Goal: Task Accomplishment & Management: Complete application form

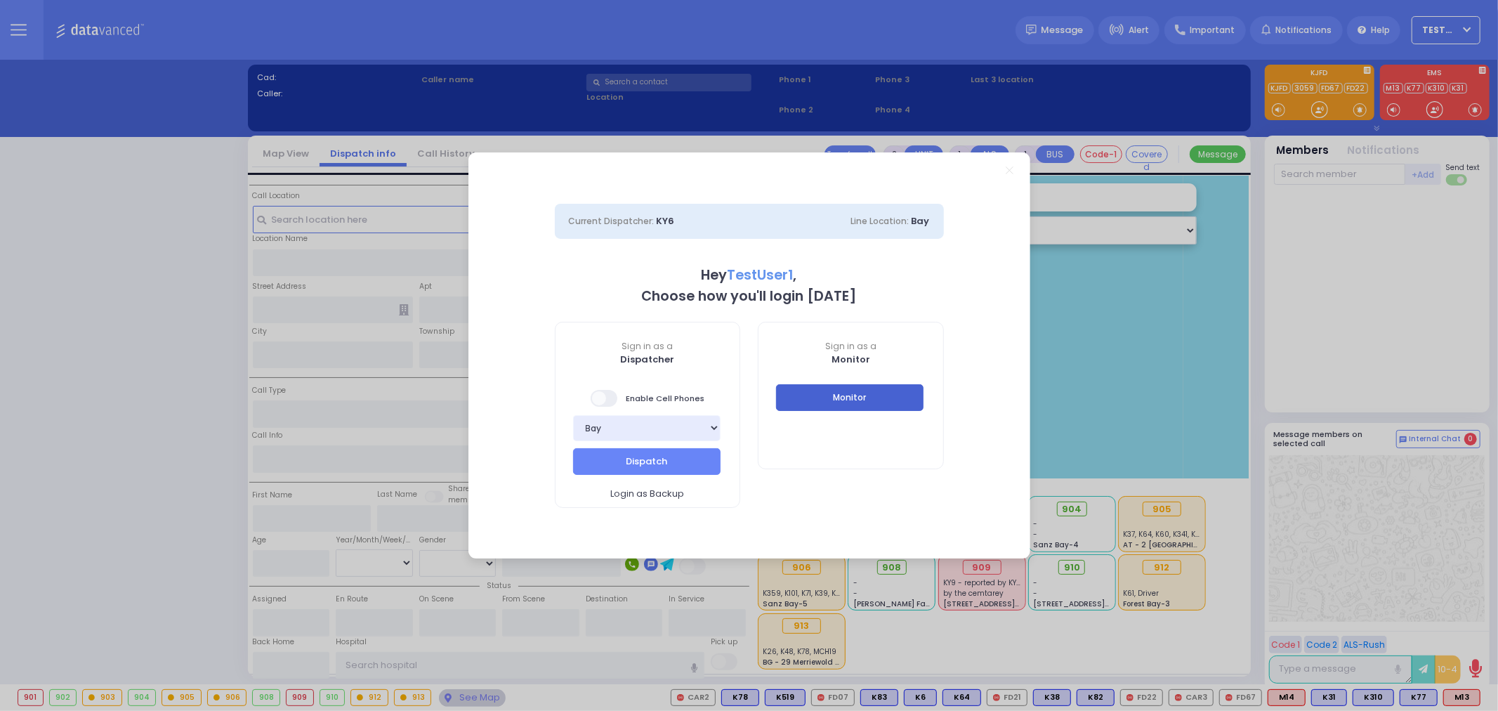
click at [846, 392] on button "Monitor" at bounding box center [849, 397] width 147 height 27
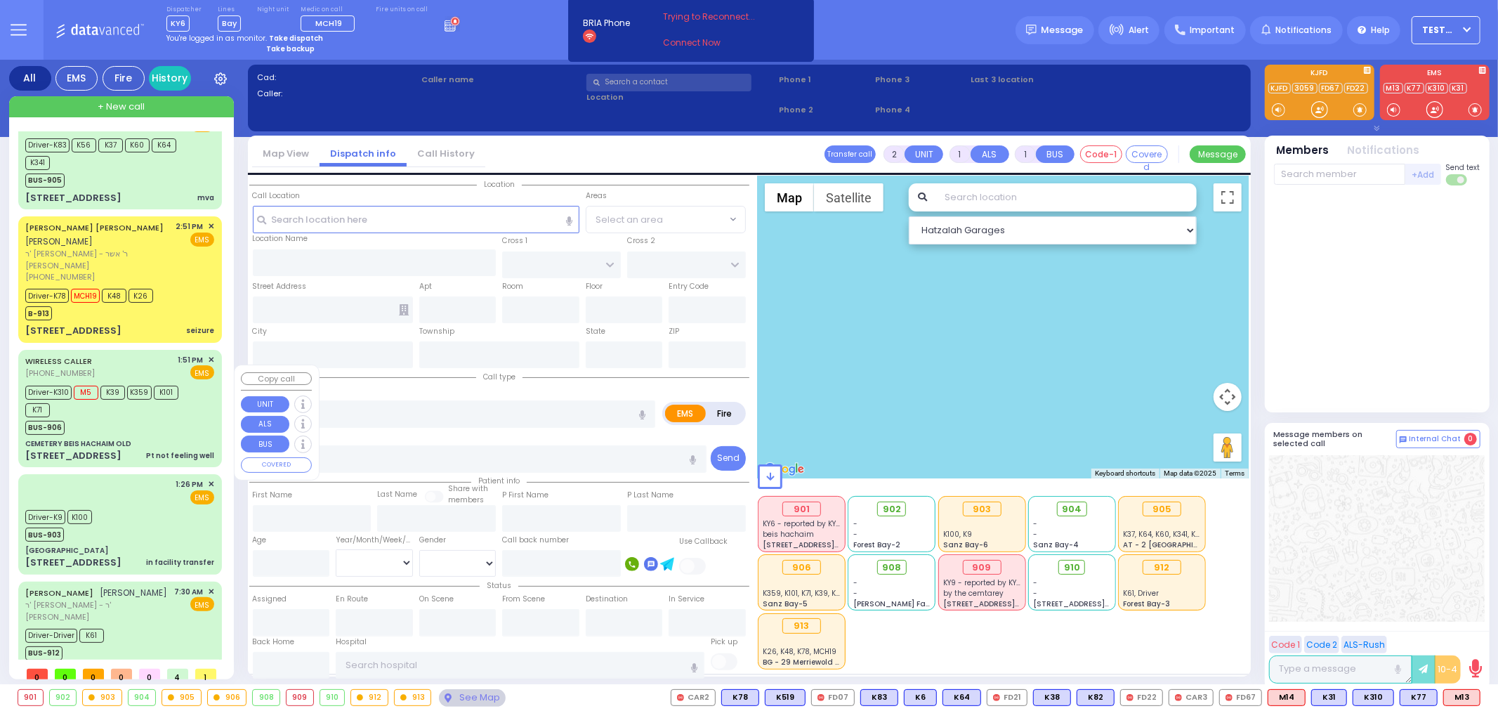
scroll to position [44, 0]
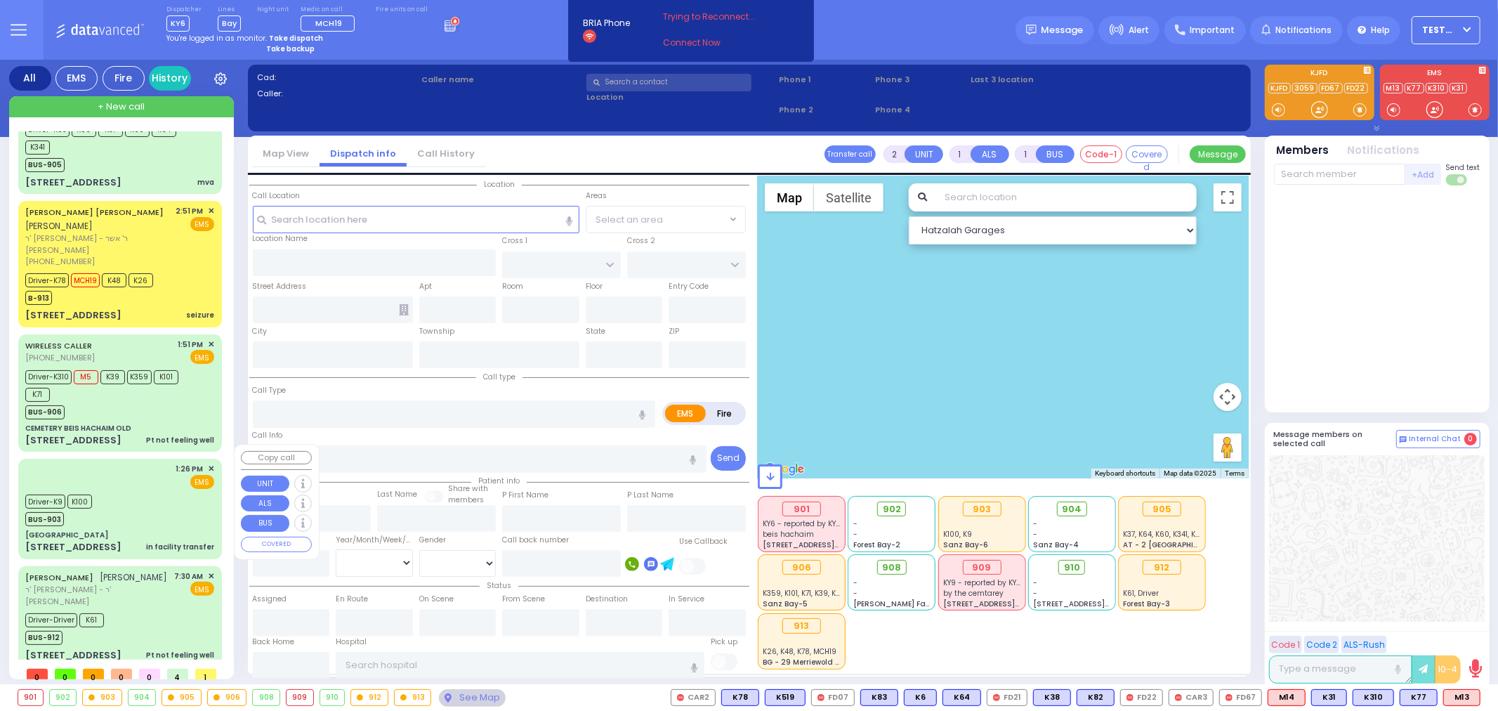
click at [130, 491] on div "Driver-K9 K100 BUS-903" at bounding box center [119, 508] width 189 height 35
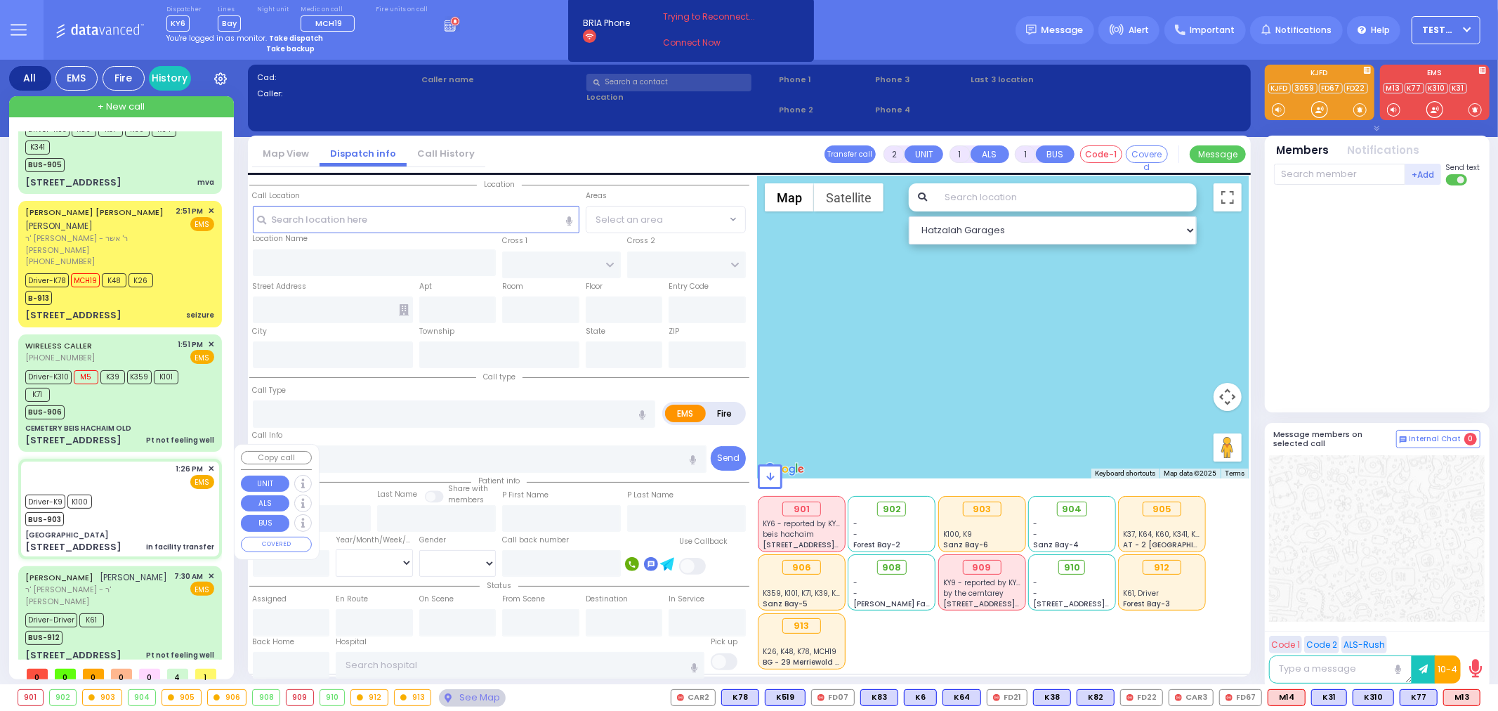
type input "6"
select select
type input "in facility transfer"
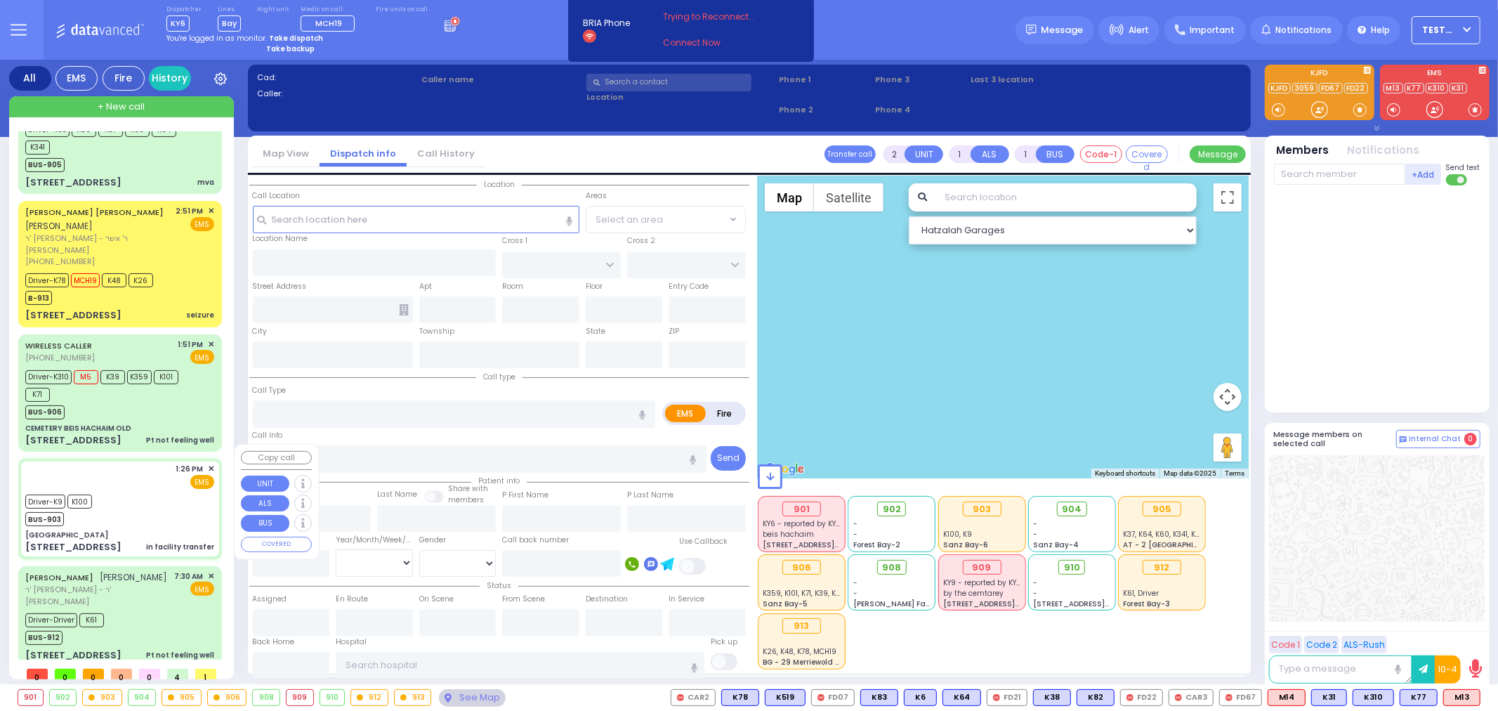
radio input "true"
type input "Roise"
type input "[PERSON_NAME]"
type input "37"
select select "Year"
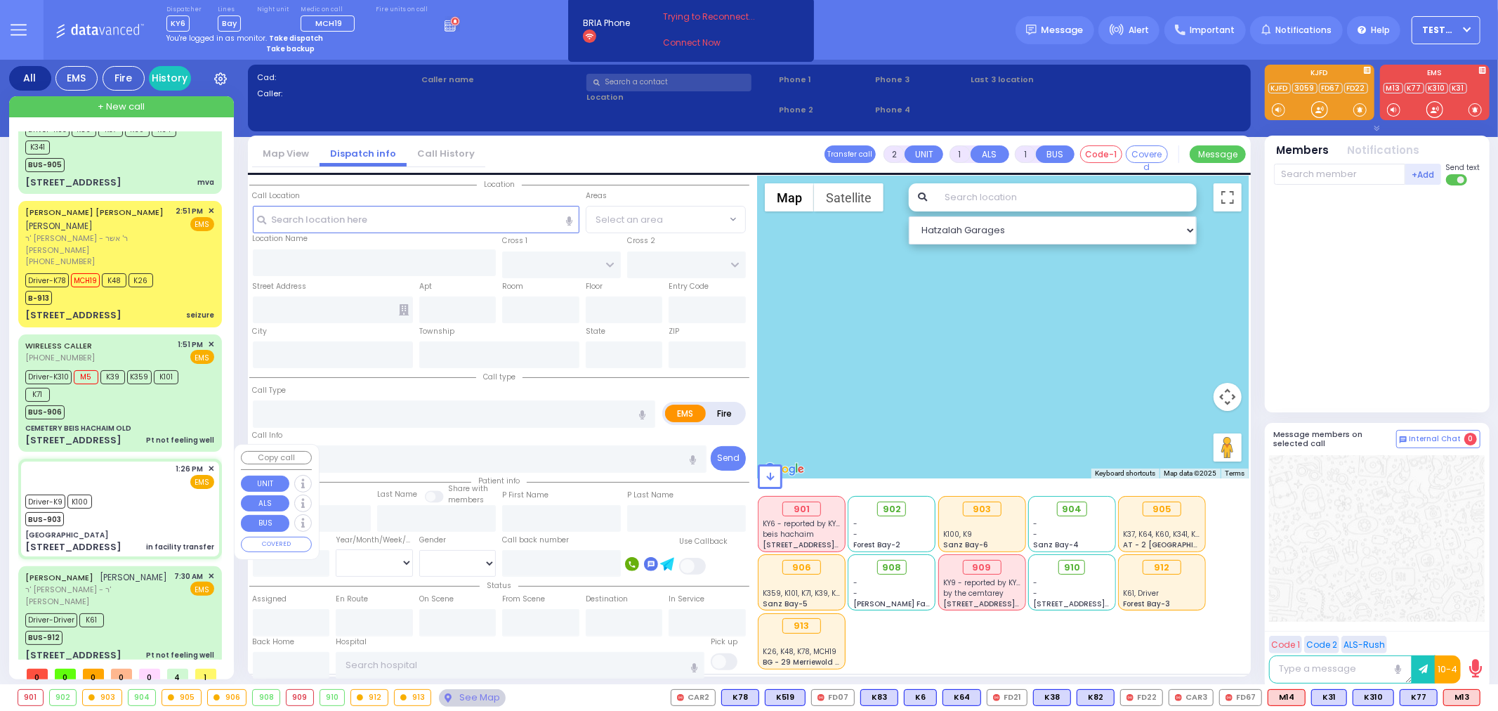
select select "[DEMOGRAPHIC_DATA]"
type input "13:26"
type input "13:28"
type input "14:03"
type input "14:15"
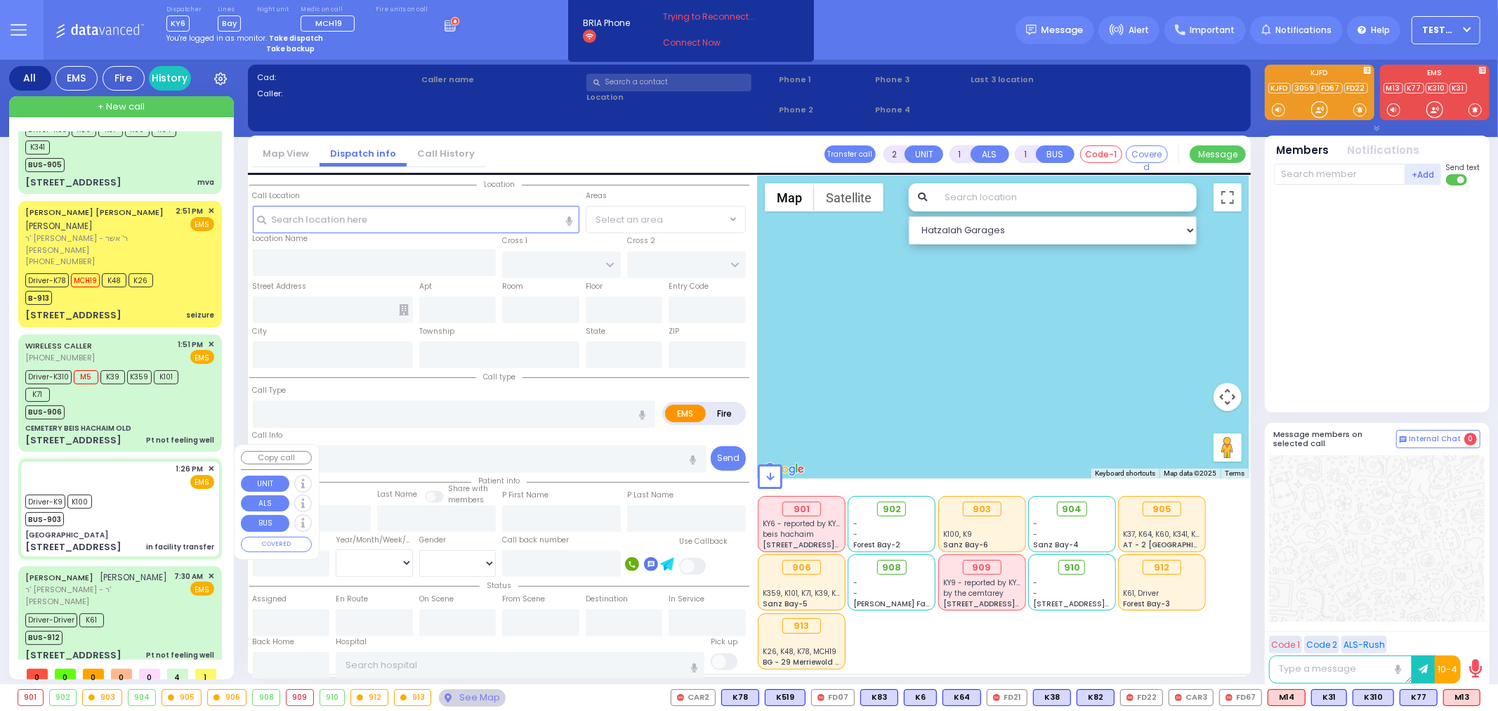
type input "15:26"
type input "[GEOGRAPHIC_DATA] [PERSON_NAME][GEOGRAPHIC_DATA]"
select select "Hatzalah Garages"
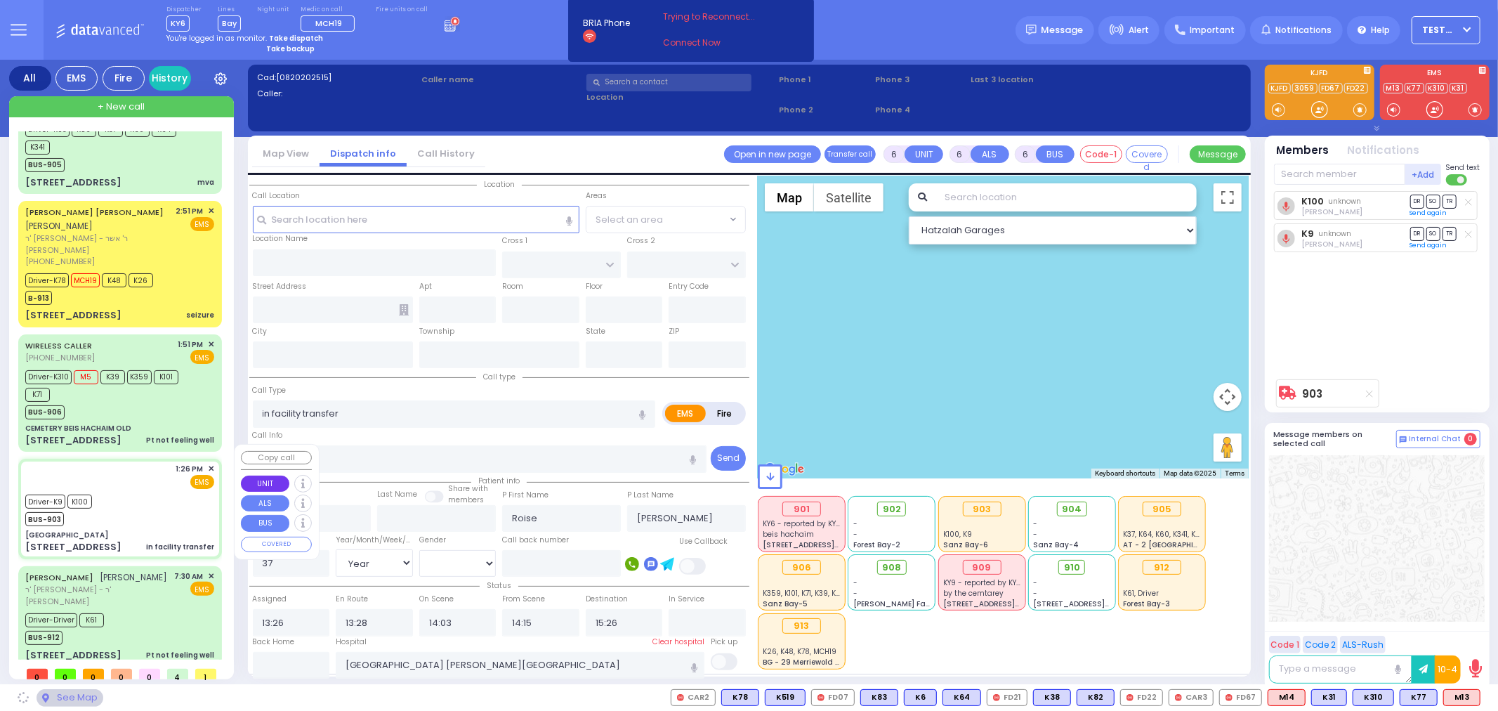
type input "[GEOGRAPHIC_DATA]"
type input "GOLF LINKS RD"
type input "[GEOGRAPHIC_DATA]"
type input "[STREET_ADDRESS]"
type input "[GEOGRAPHIC_DATA]"
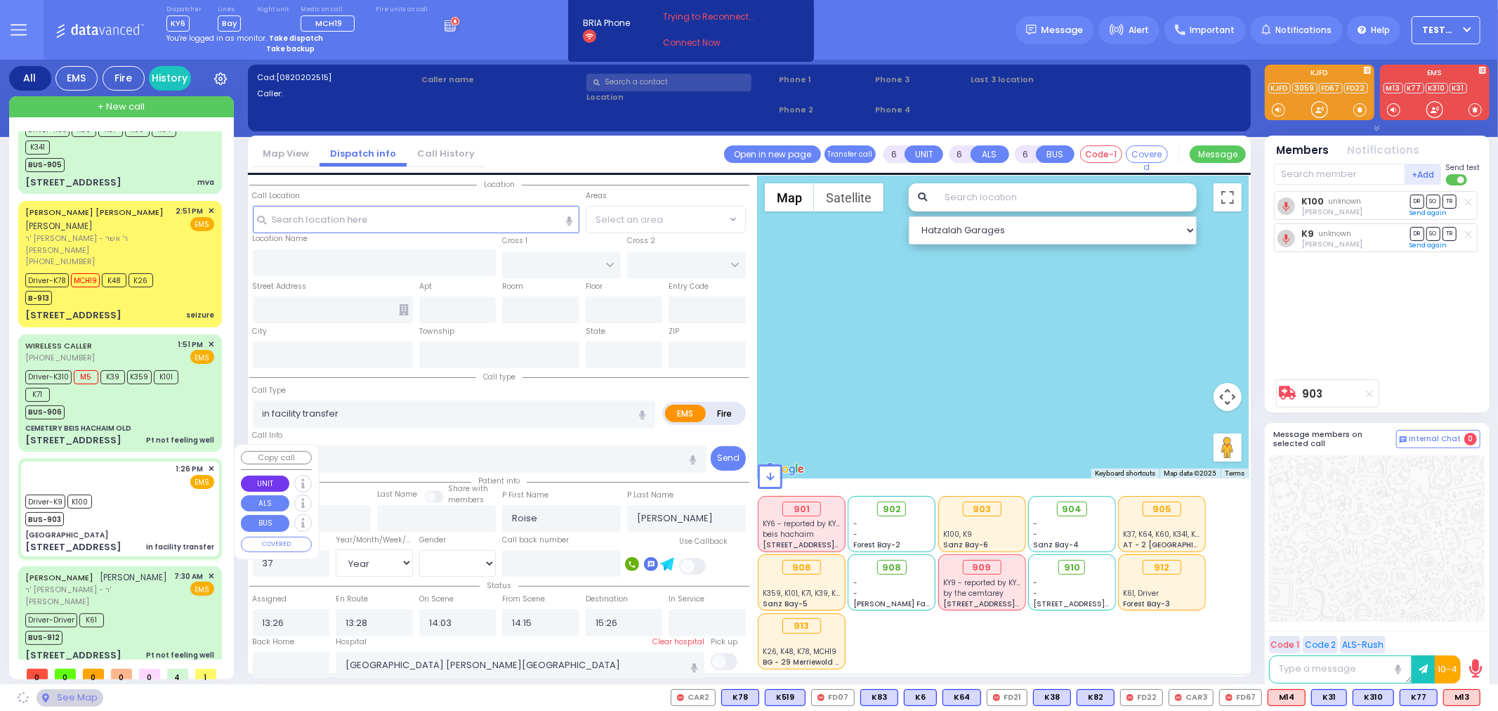
type input "[US_STATE]"
type input "10940"
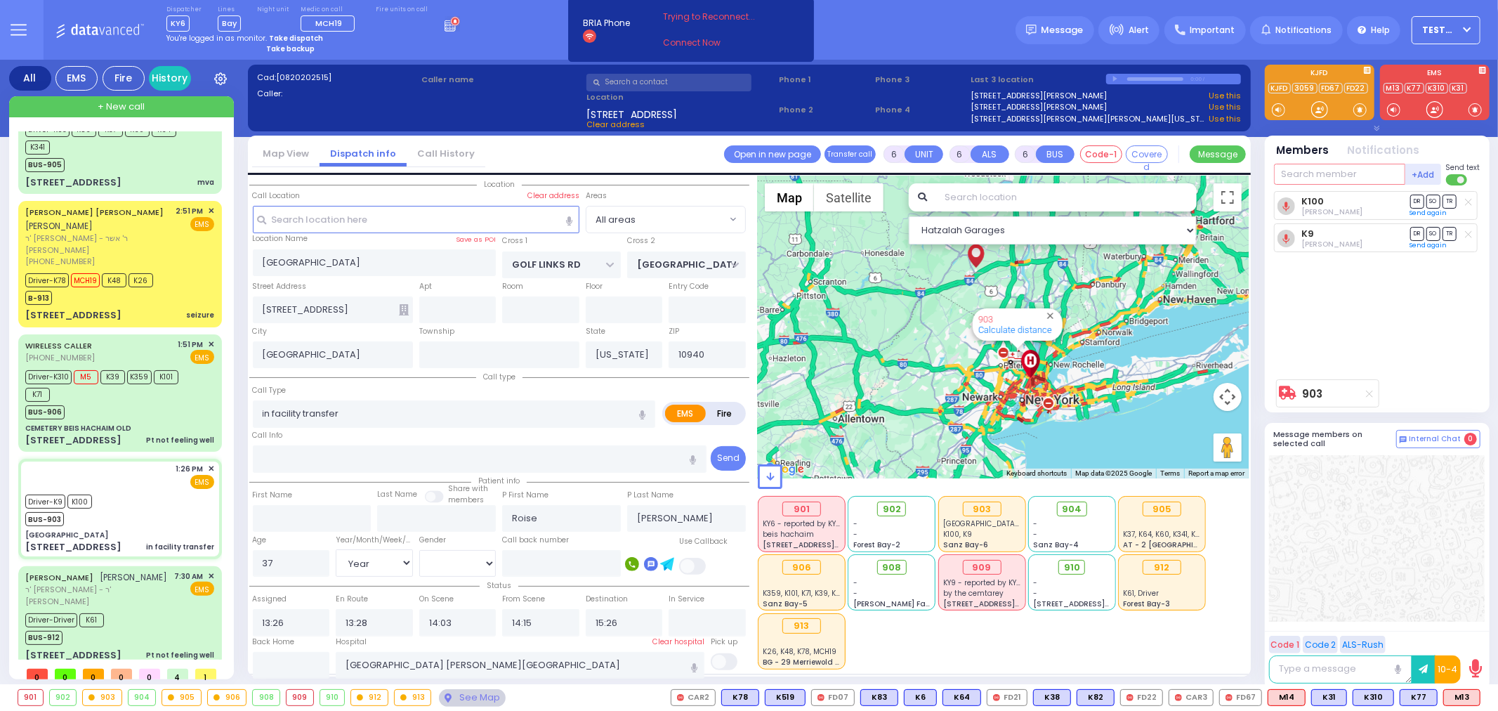
click at [1324, 172] on input "text" at bounding box center [1339, 174] width 131 height 21
type input "6"
click at [157, 609] on div "Driver-Driver K61 BUS-912" at bounding box center [119, 626] width 189 height 35
type input "1"
type input "0"
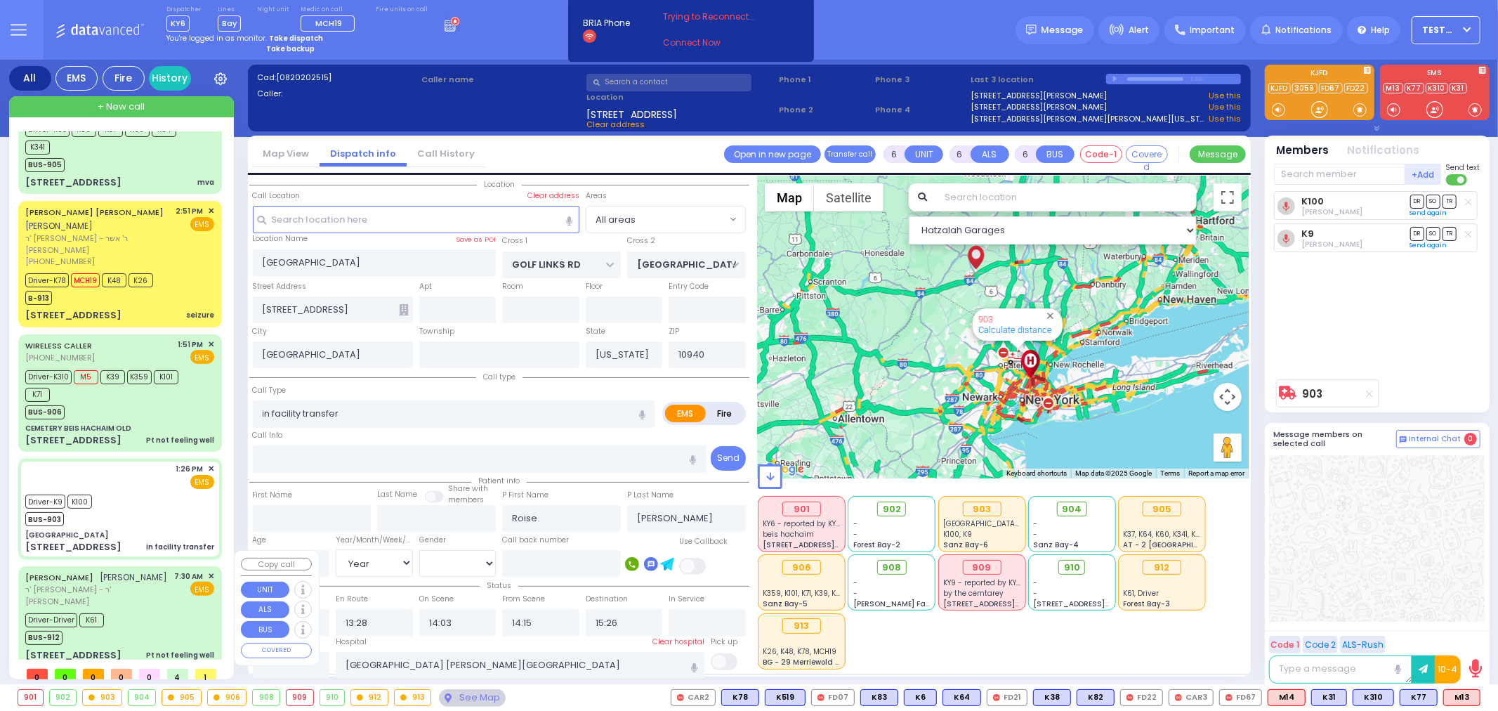
type input "1"
select select
type input "Pt not feeling well"
radio input "true"
type input "ELIEZER"
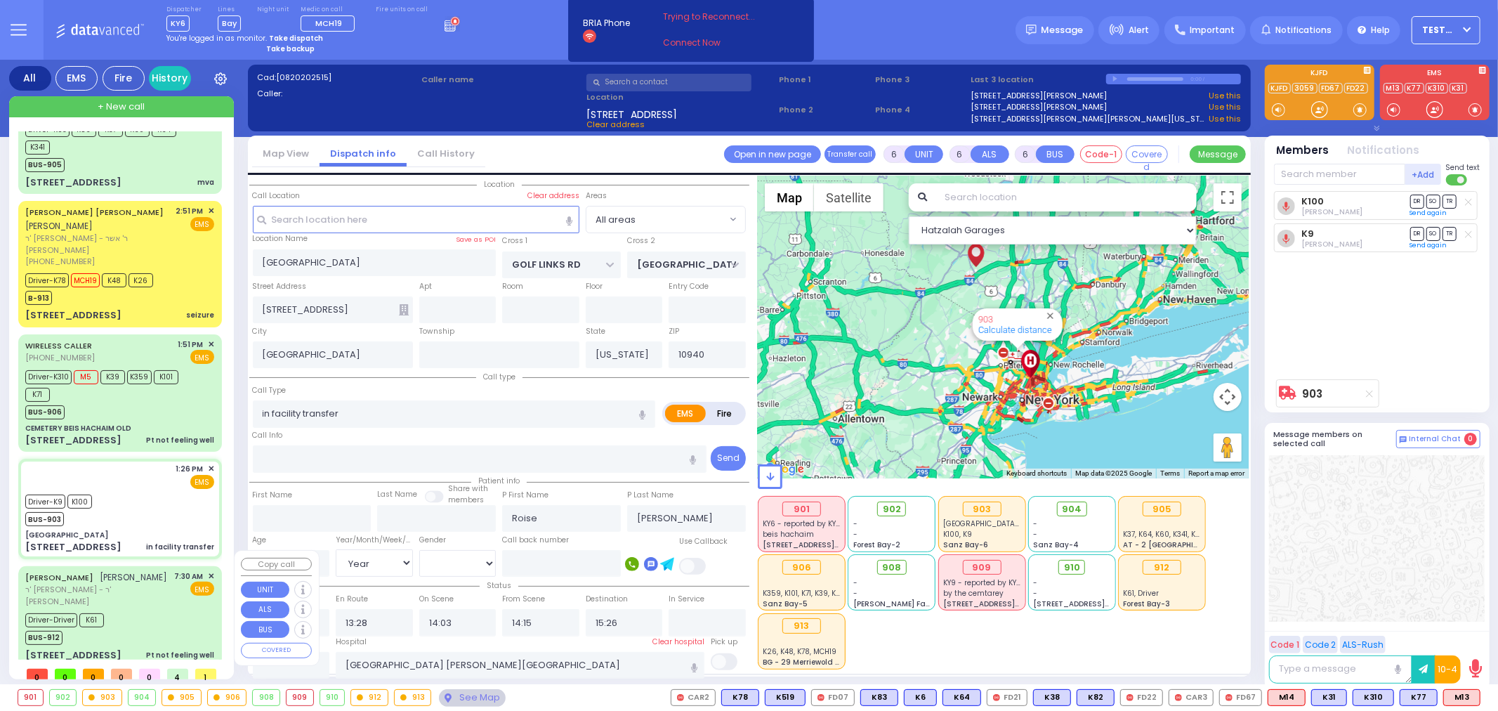
type input "MOSHKOWITZ"
select select
type input "07:30"
type input "07:31"
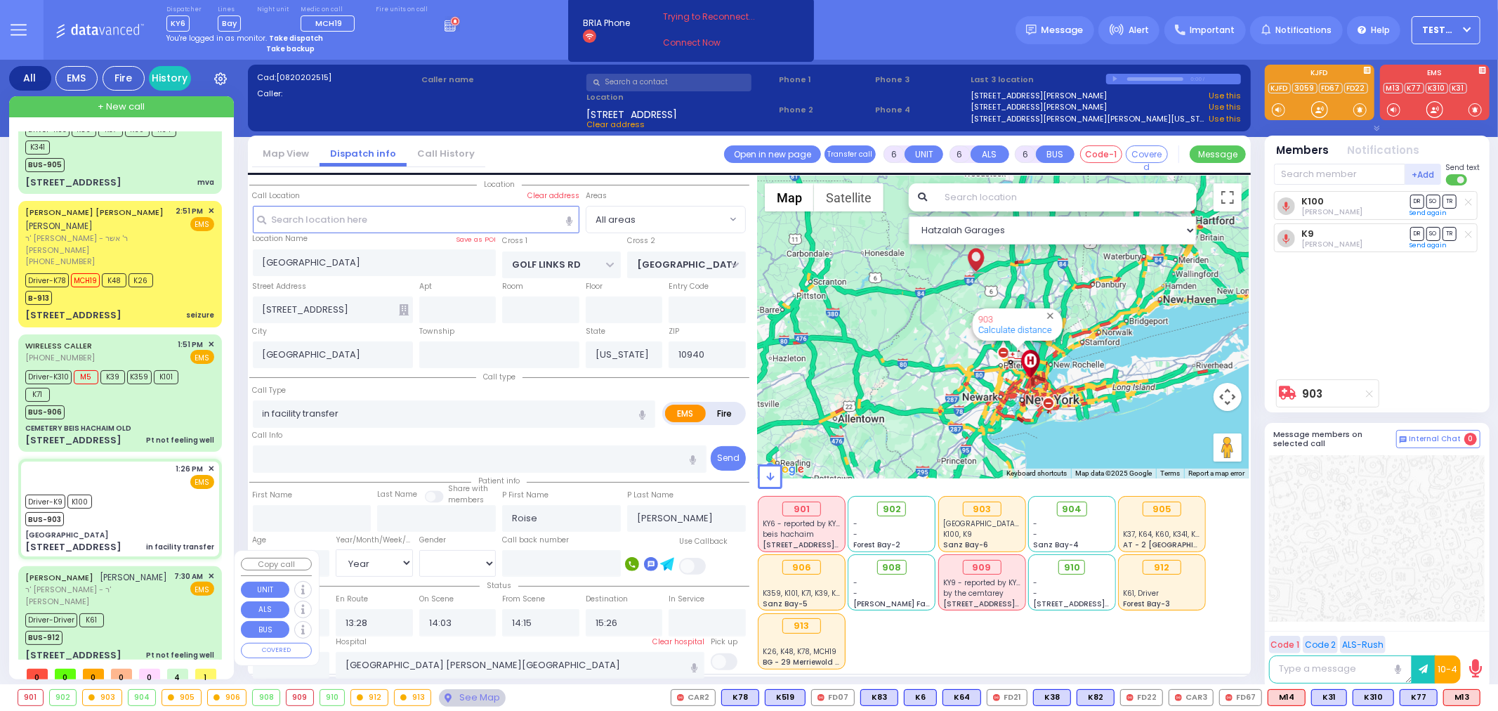
type input "07:31"
type input "[US_STATE][GEOGRAPHIC_DATA]- [GEOGRAPHIC_DATA]"
select select "Hatzalah Garages"
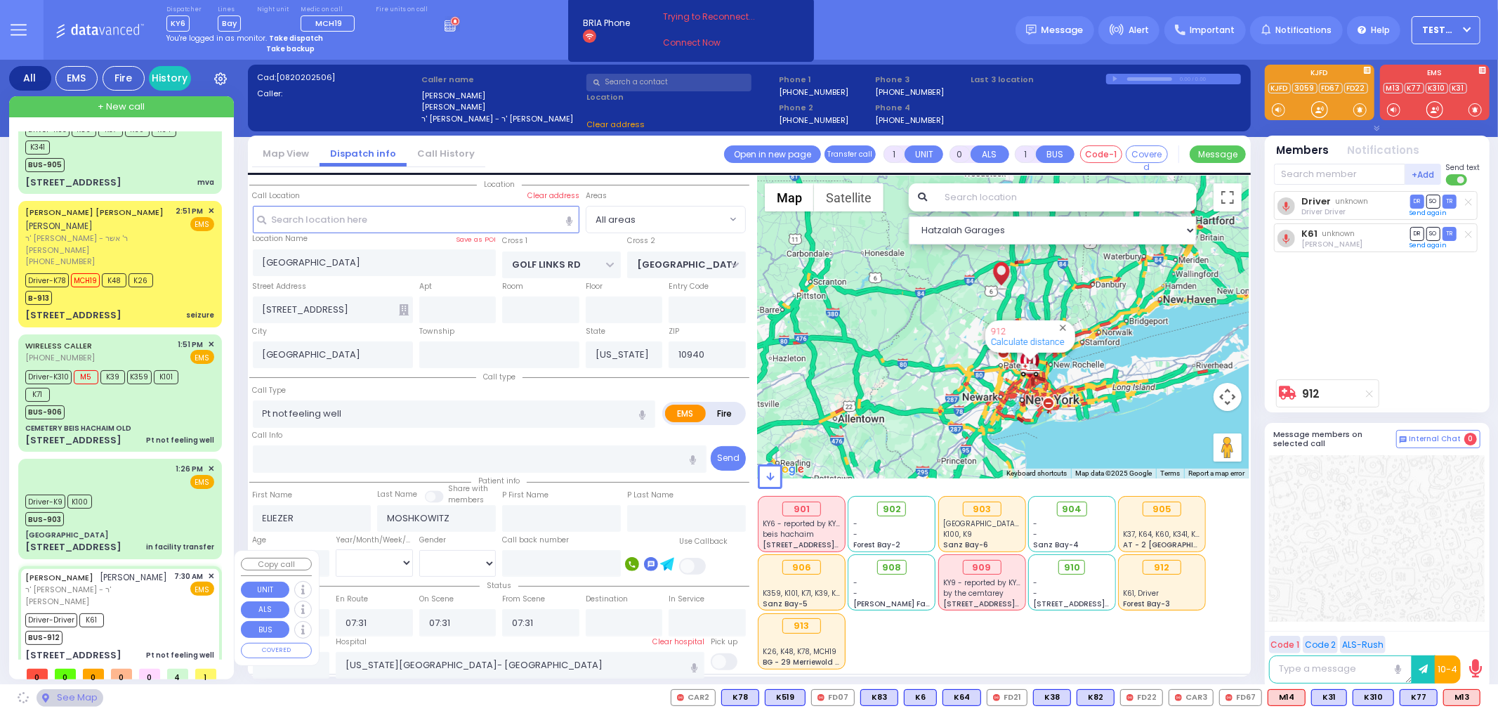
type input "ACRES RD"
type input "[GEOGRAPHIC_DATA]"
type input "[STREET_ADDRESS]"
type input "202"
type input "[PERSON_NAME]"
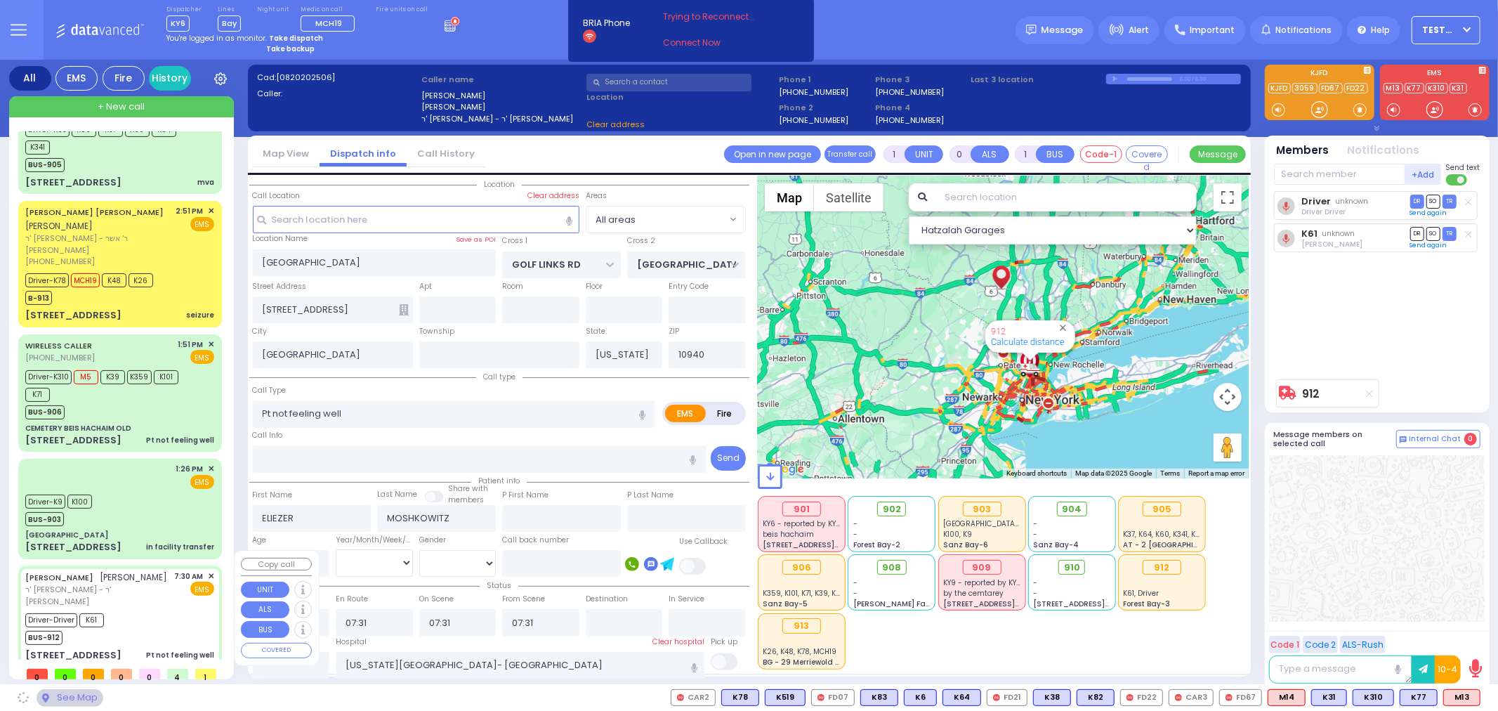
type input "10950"
select select "PALM TREE"
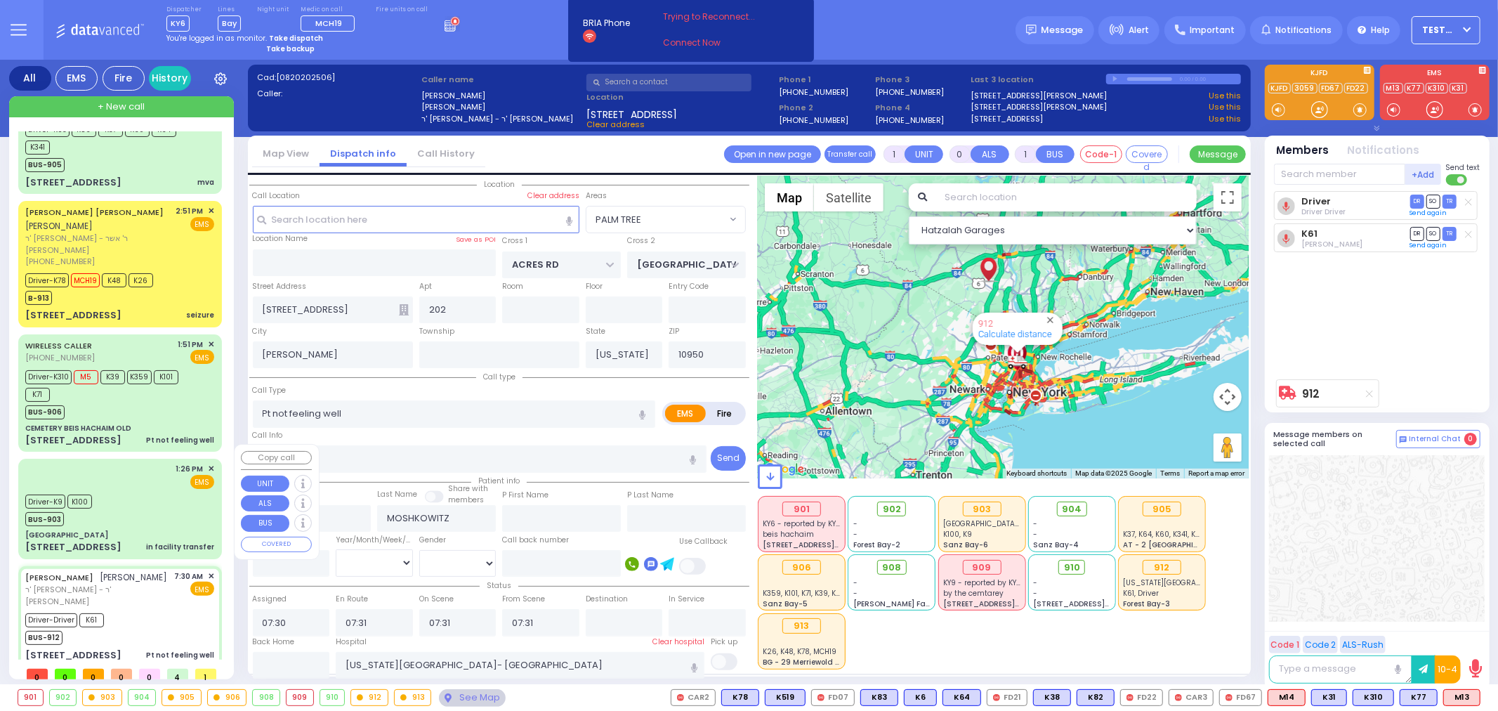
click at [158, 491] on div "Driver-K9 K100 BUS-903" at bounding box center [119, 508] width 189 height 35
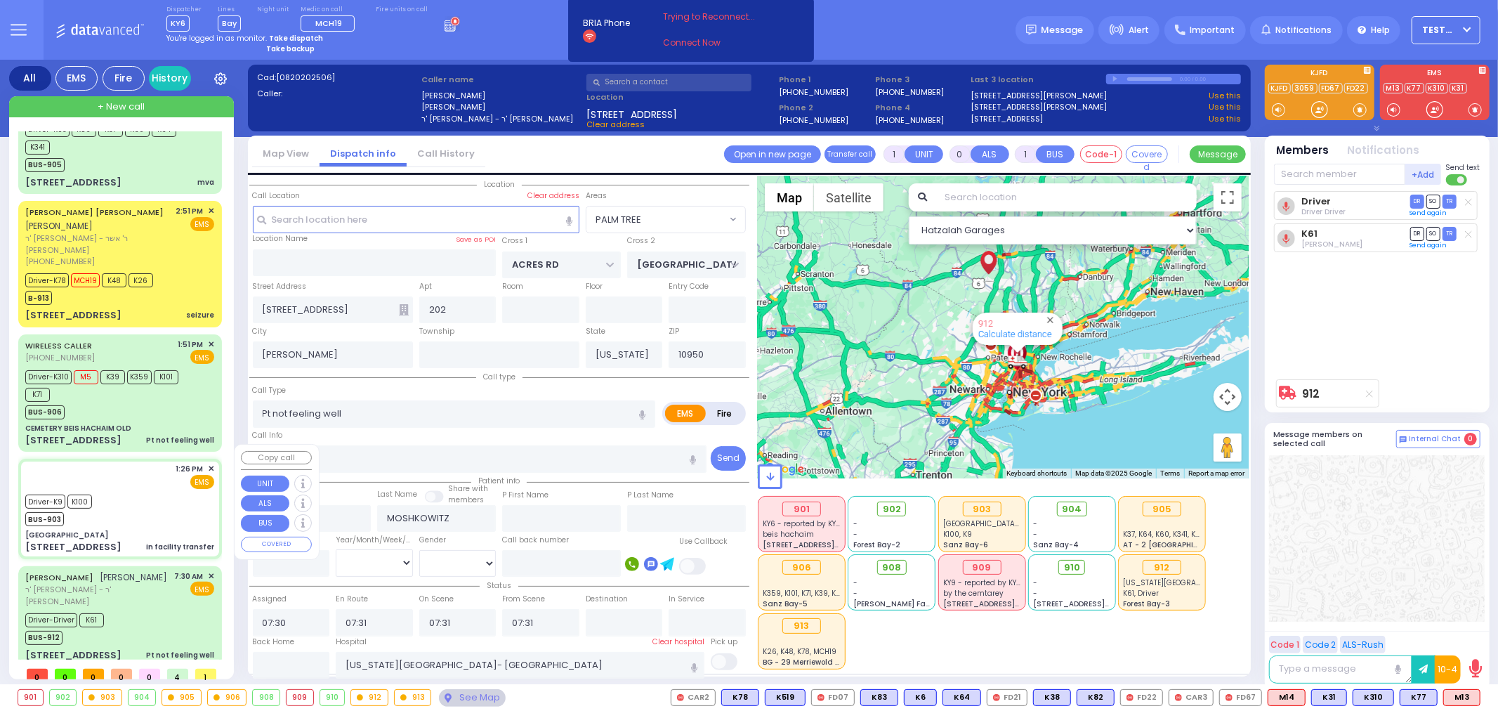
type input "6"
select select
type input "in facility transfer"
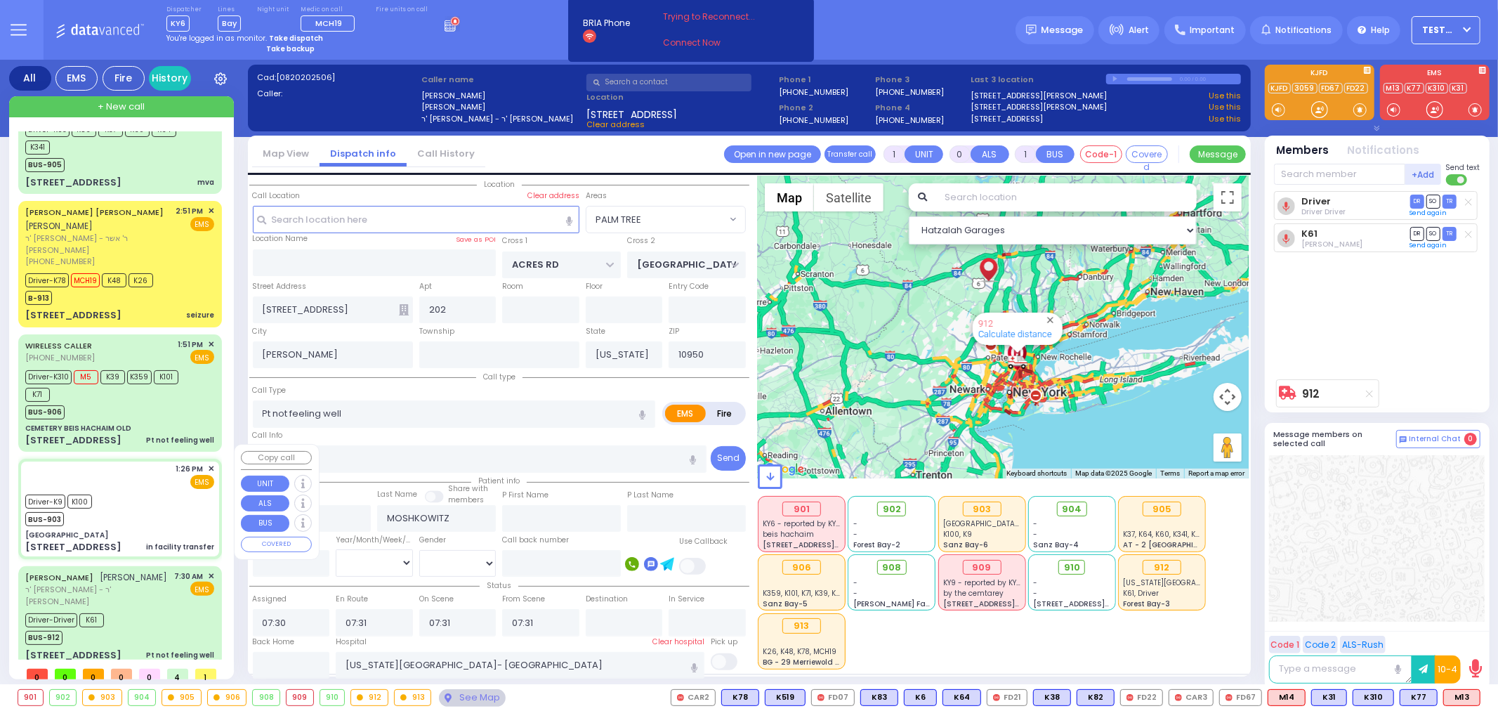
radio input "true"
type input "Roise"
type input "[PERSON_NAME]"
type input "37"
select select "Year"
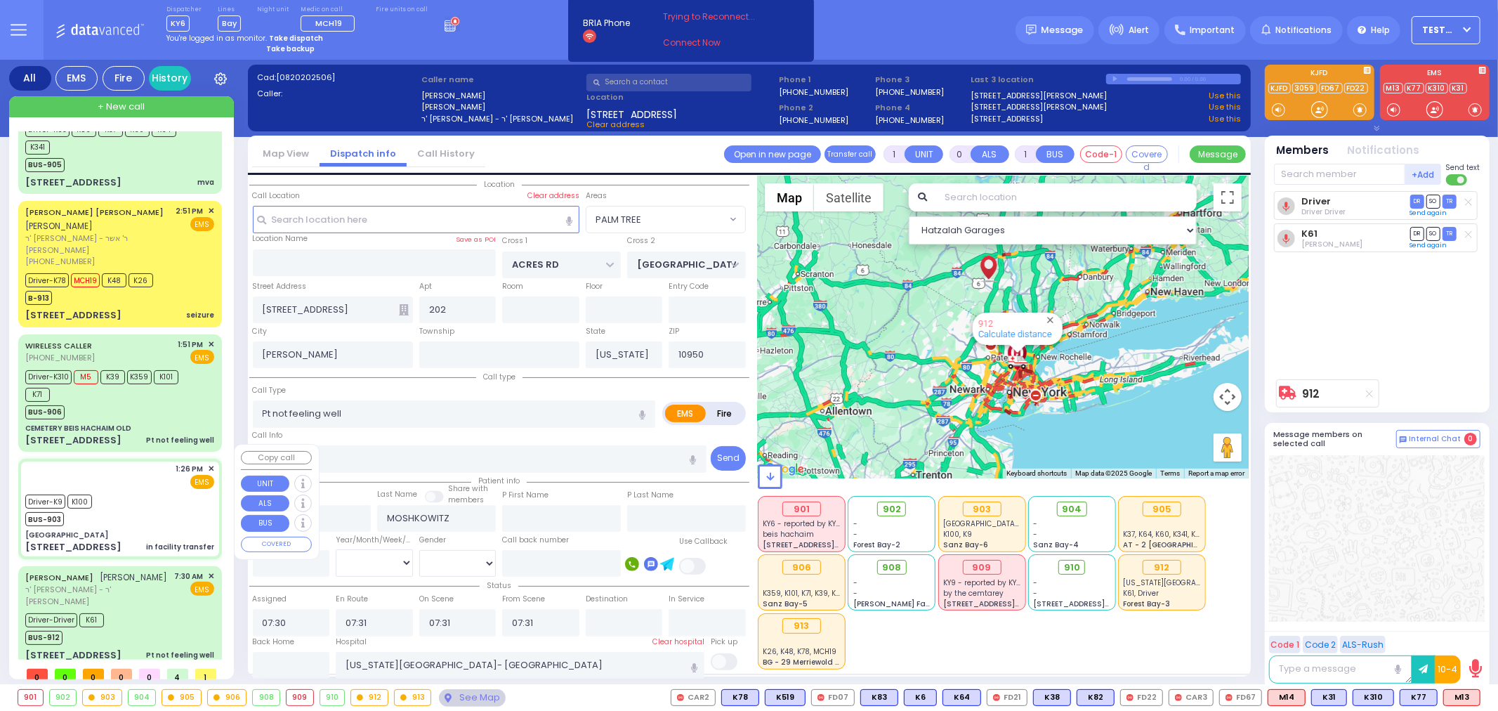
select select "[DEMOGRAPHIC_DATA]"
type input "13:26"
type input "13:28"
type input "14:03"
type input "14:15"
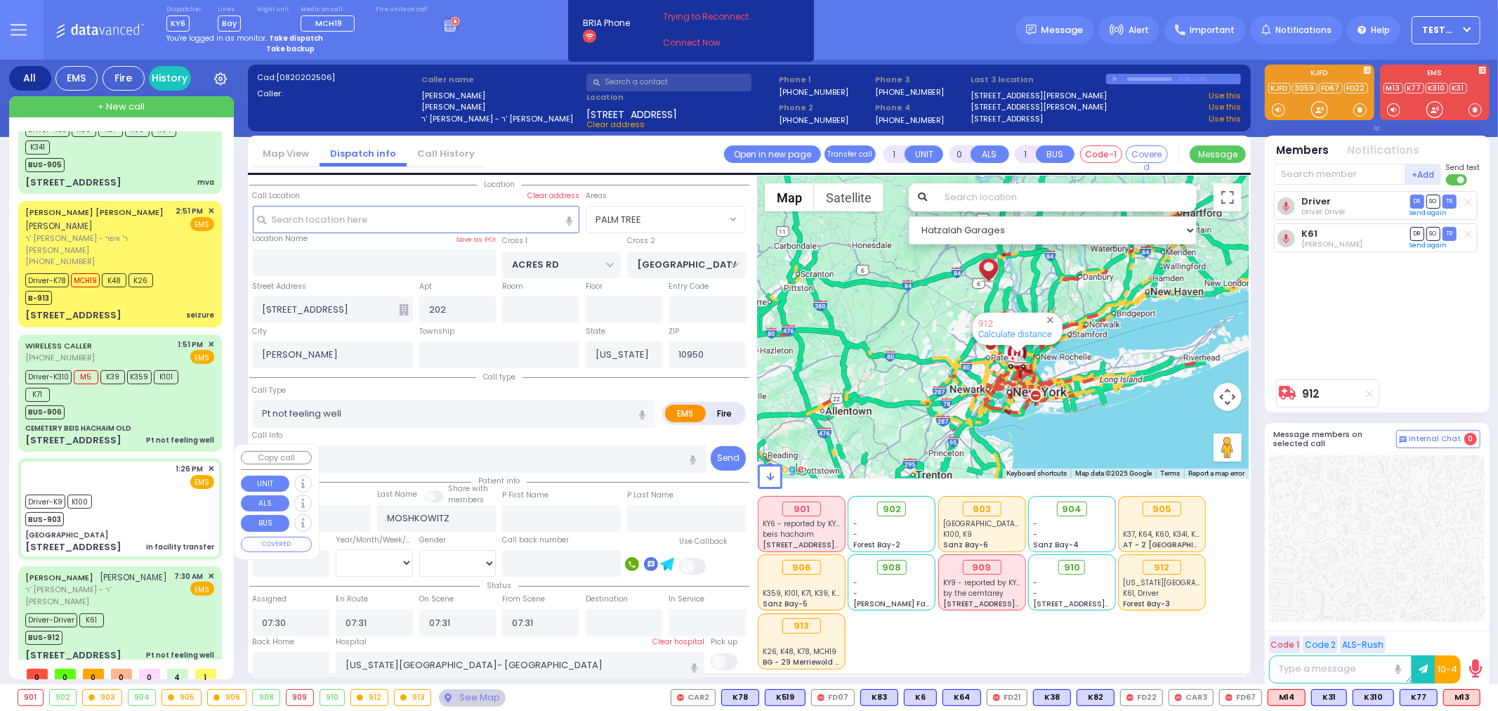
type input "15:26"
type input "[GEOGRAPHIC_DATA] [PERSON_NAME][GEOGRAPHIC_DATA]"
select select "Hatzalah Garages"
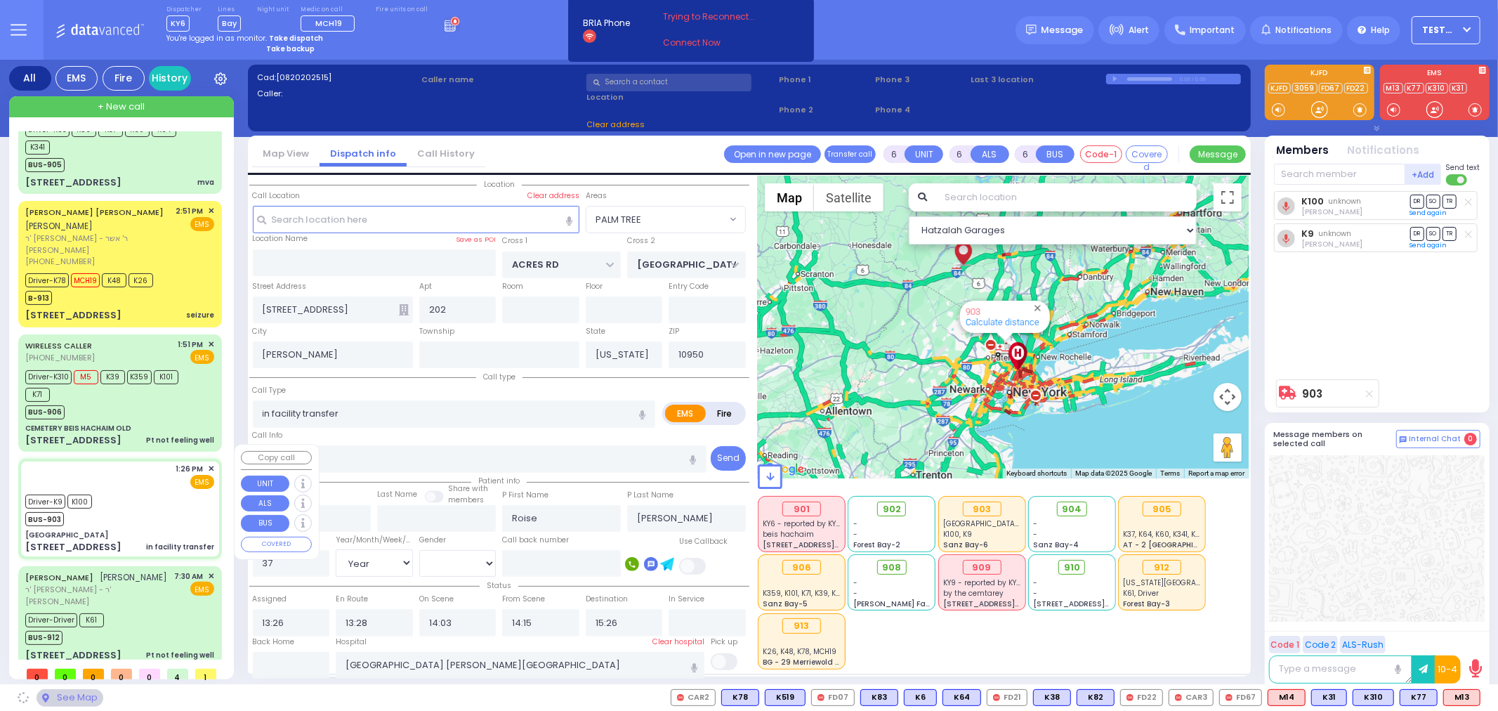
type input "[GEOGRAPHIC_DATA]"
type input "GOLF LINKS RD"
type input "[GEOGRAPHIC_DATA]"
type input "[STREET_ADDRESS]"
type input "[GEOGRAPHIC_DATA]"
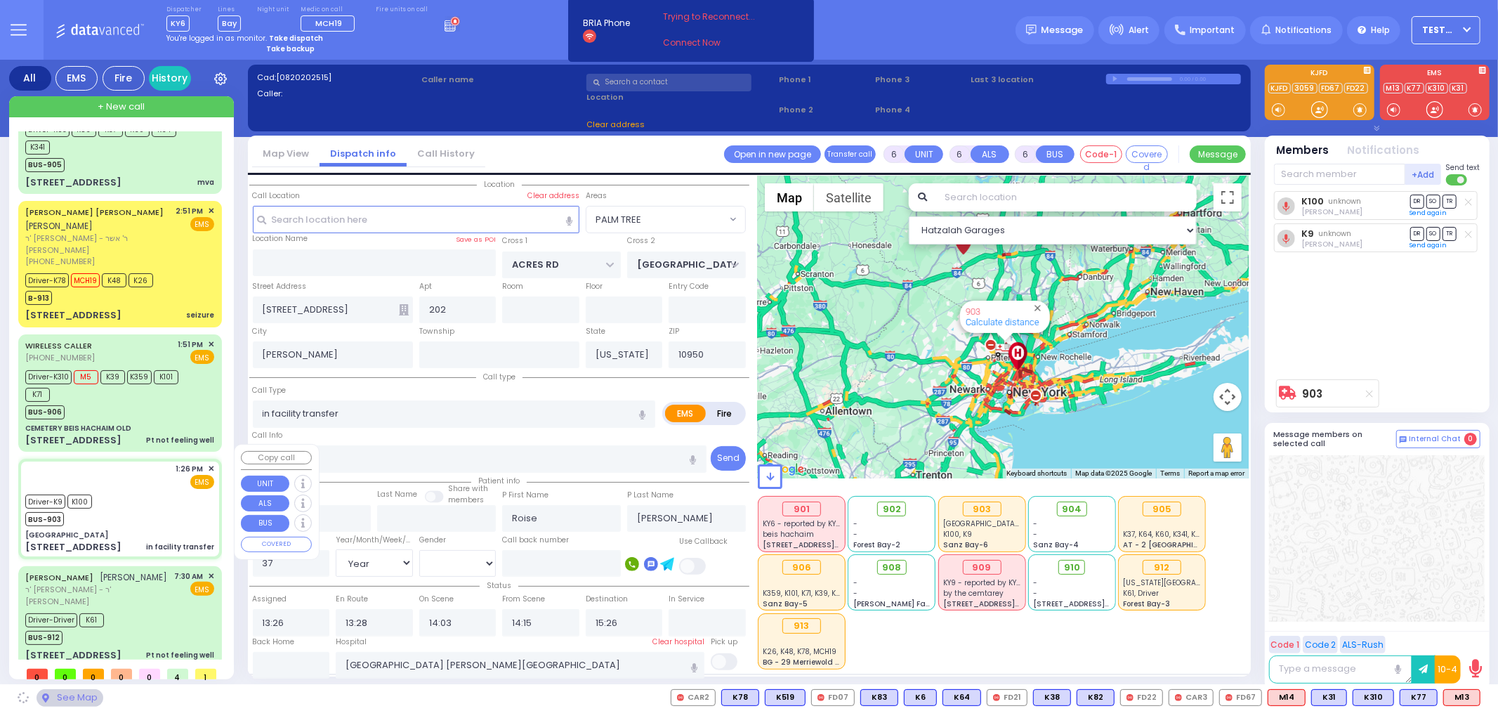
type input "10940"
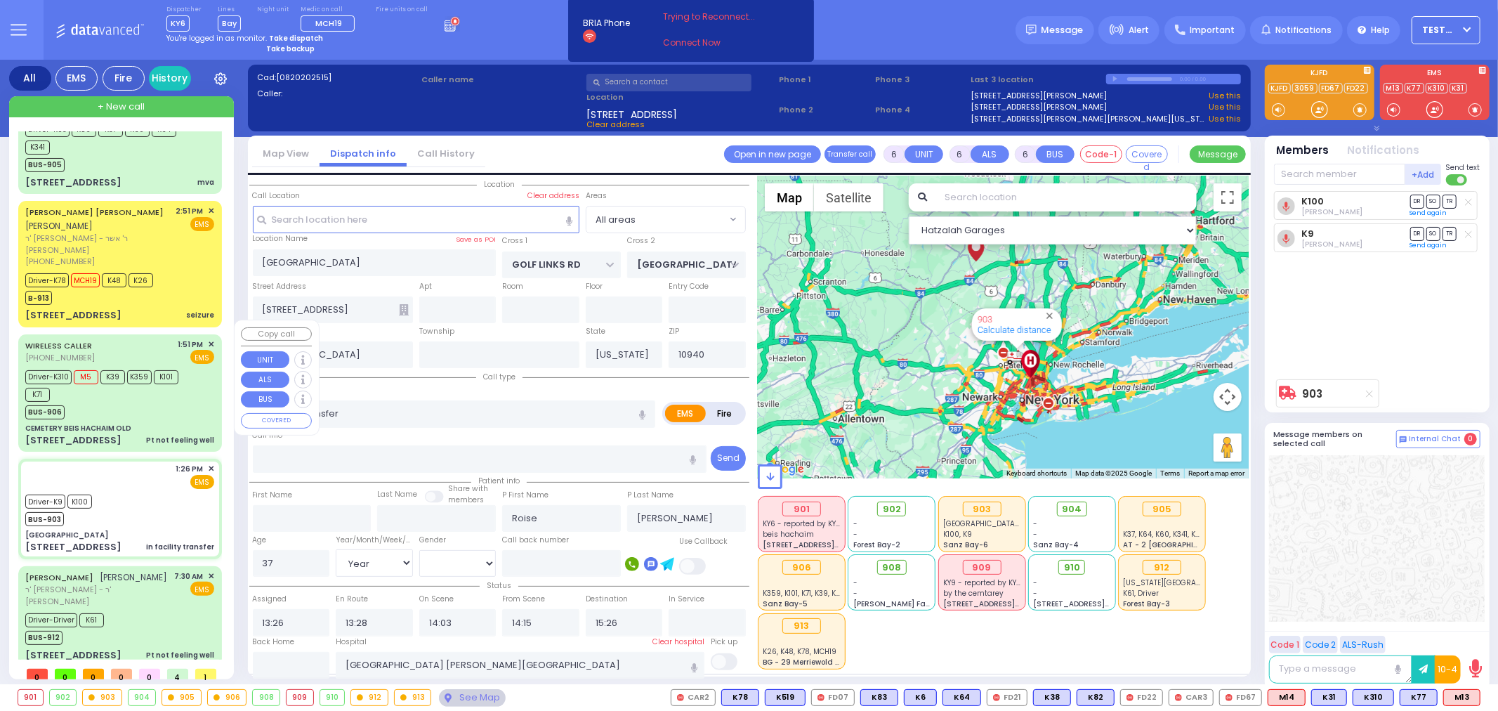
click at [138, 384] on div "Driver-K310 M5 K39 K359 K101 K71" at bounding box center [113, 384] width 176 height 35
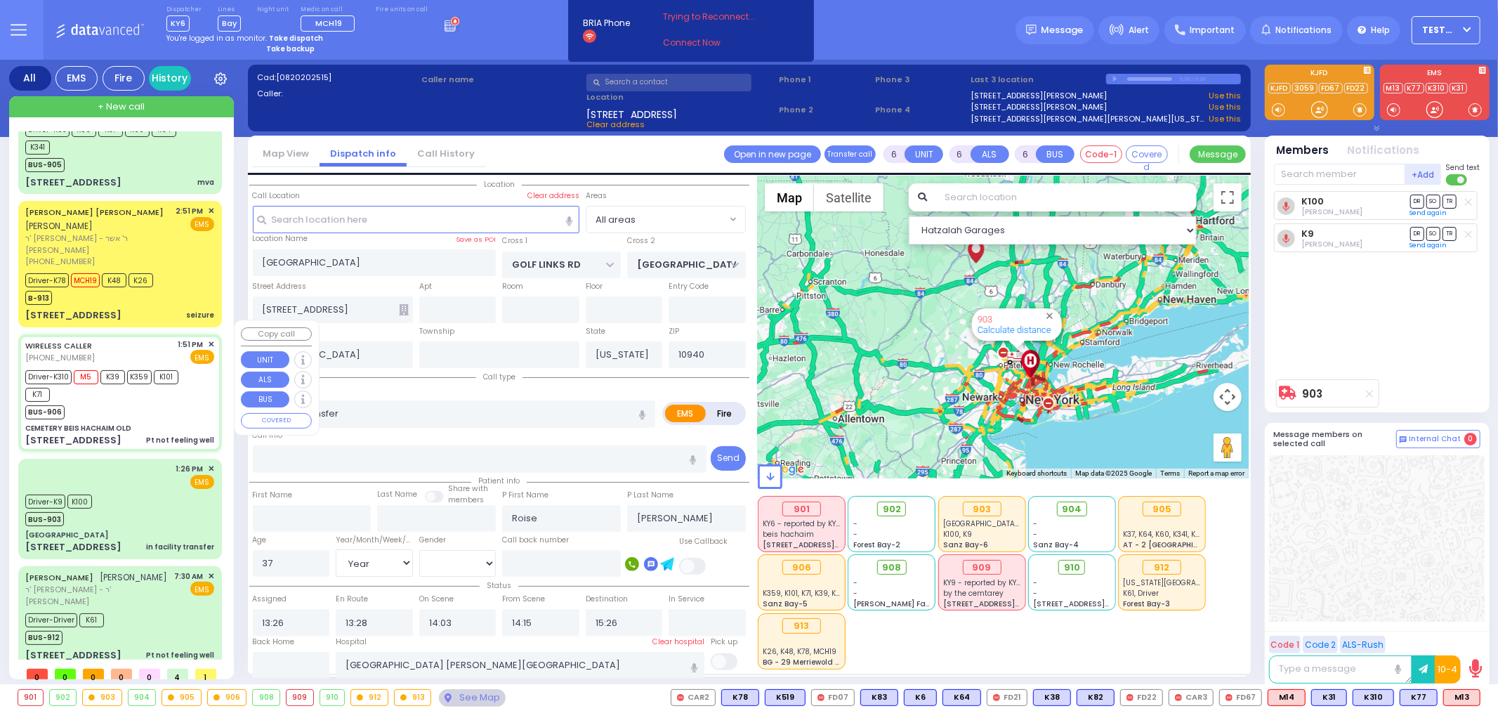
select select
type input "Pt not feeling well"
radio input "true"
type input "Itschak"
type input "[PERSON_NAME]"
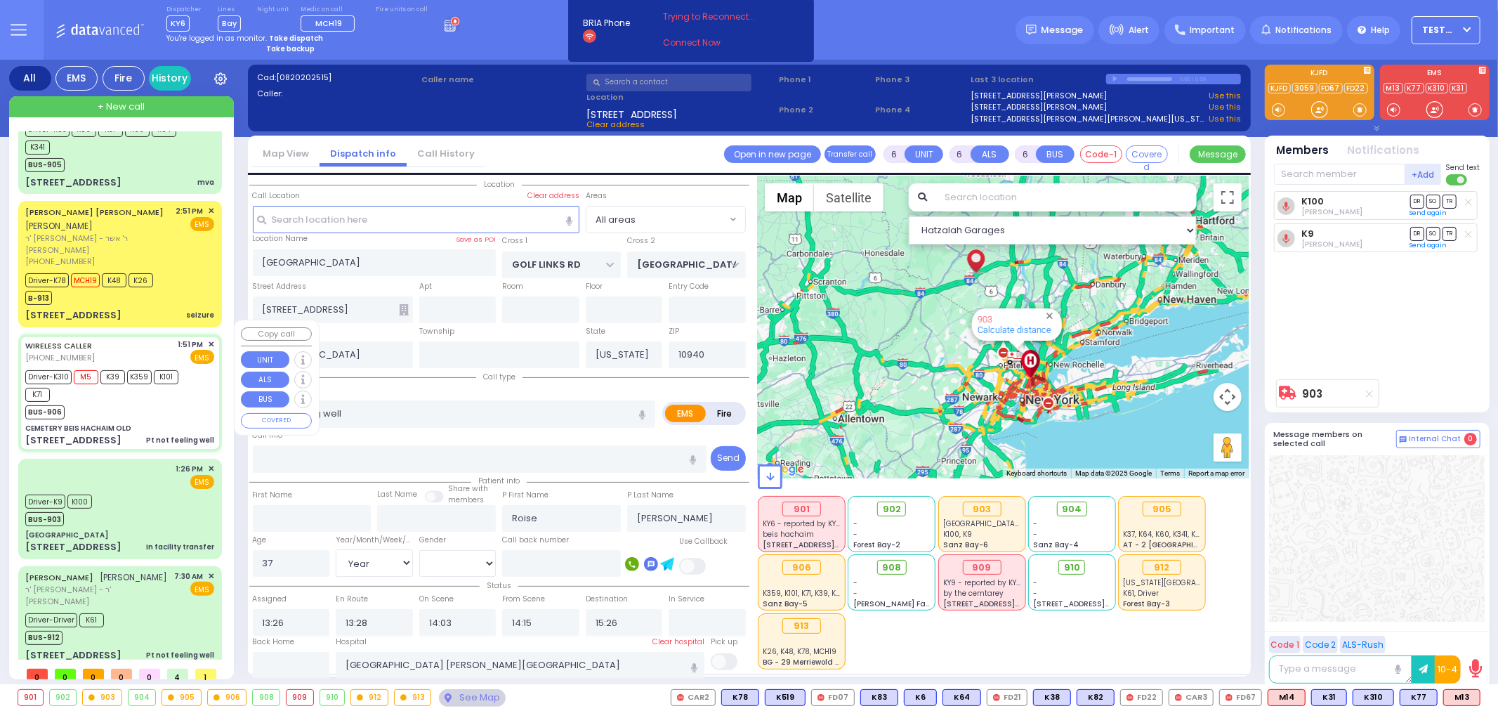
type input "52"
select select "Year"
select select "[DEMOGRAPHIC_DATA]"
type input "13:51"
type input "13:54"
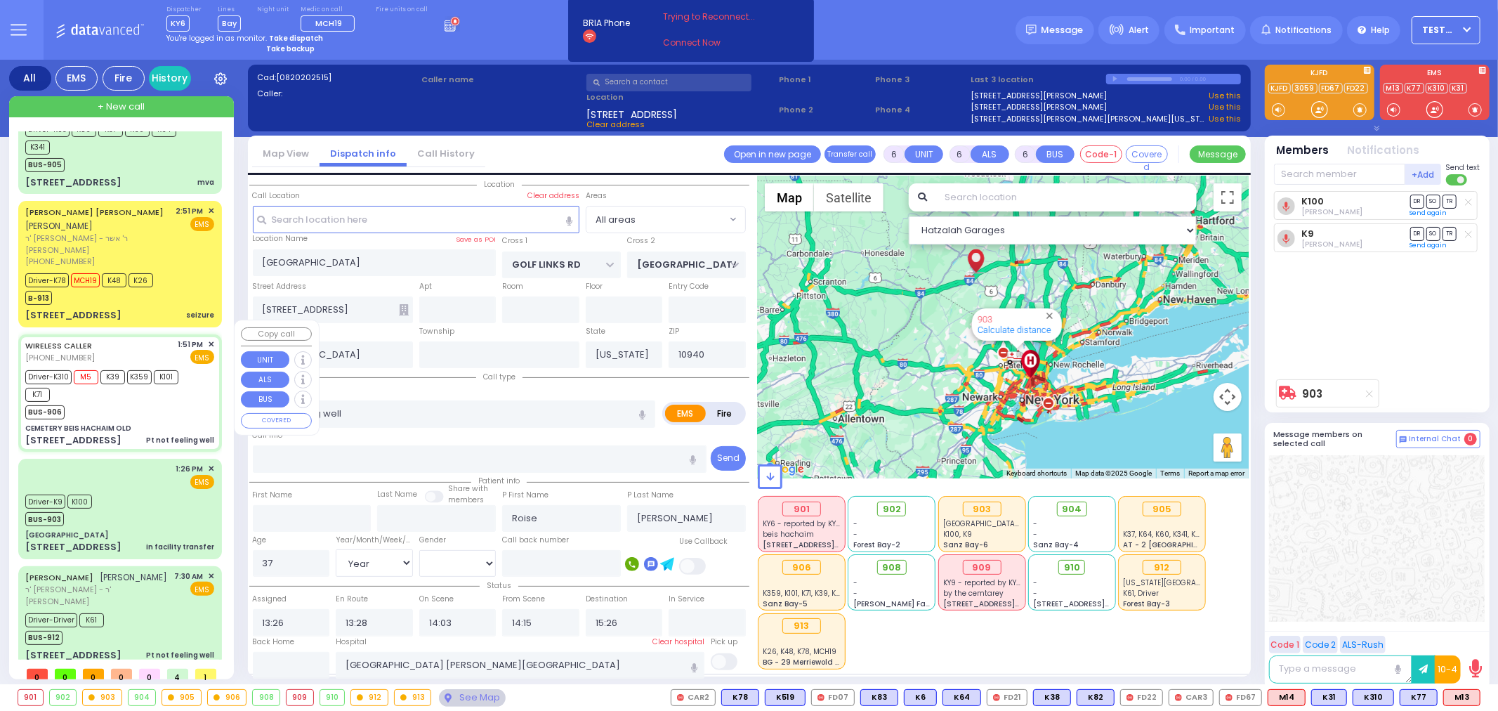
type input "13:55"
type input "14:25"
type input "14:59"
type input "15:25"
type input "[GEOGRAPHIC_DATA] [GEOGRAPHIC_DATA] Paramus Paramus"
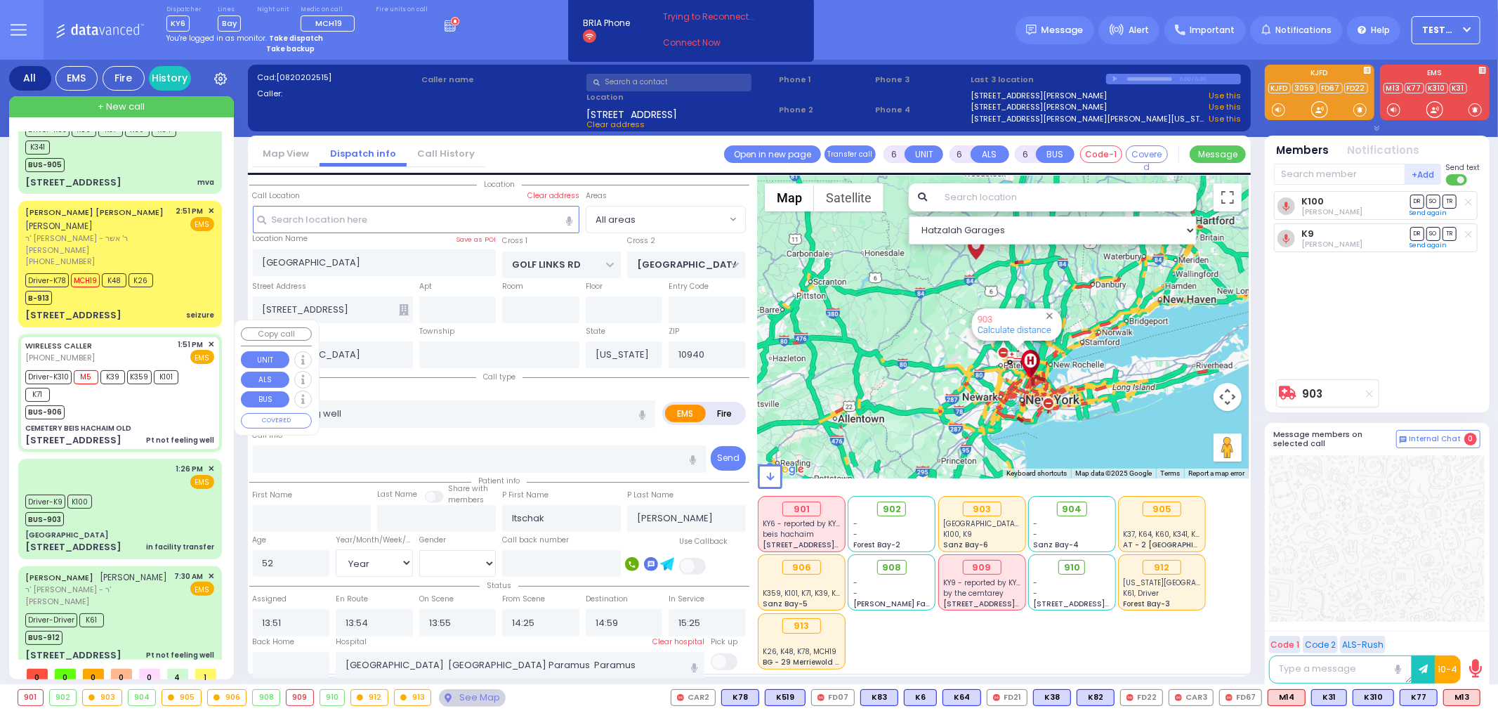
select select "Hatzalah Garages"
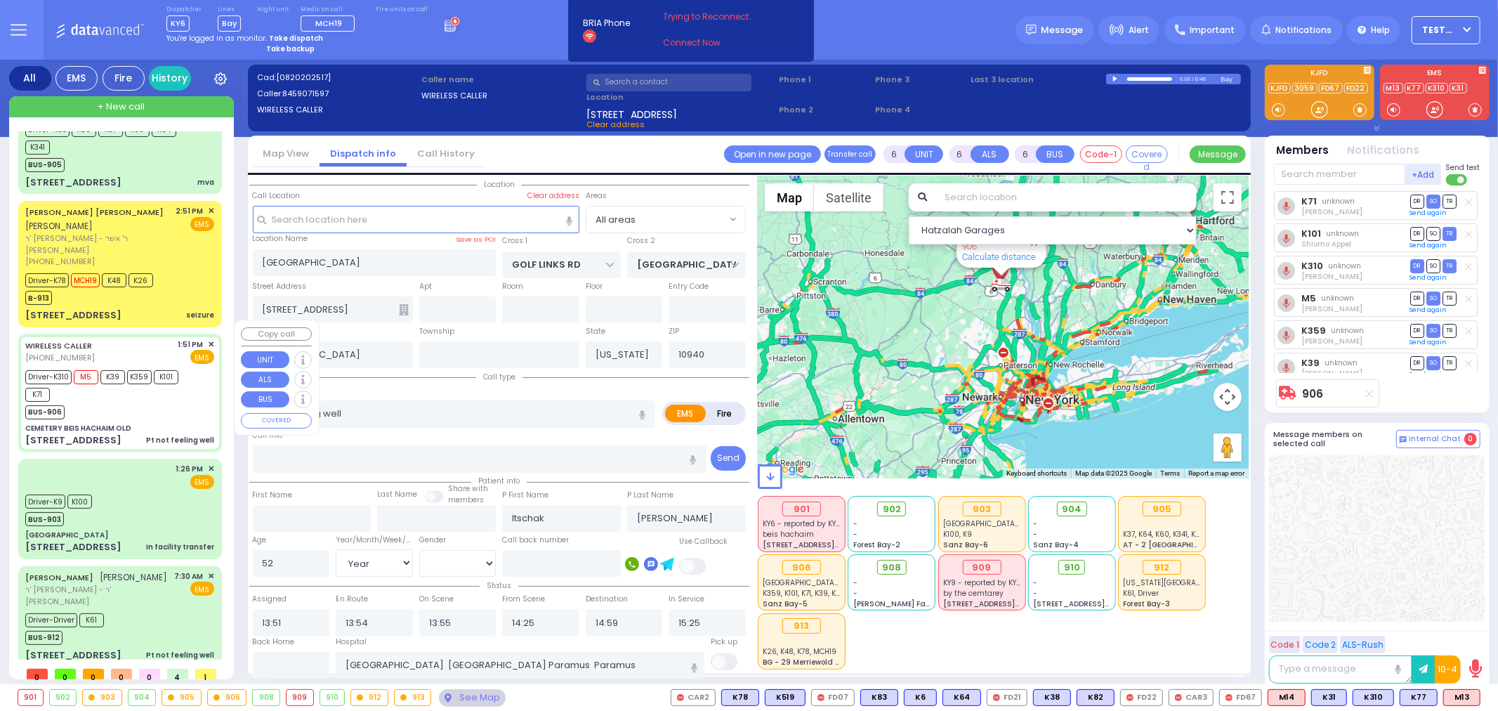
type input "CEMETERY BEIS HACHAIM OLD"
type input "[STREET_ADDRESS]"
type input "Monroe"
type input "10950"
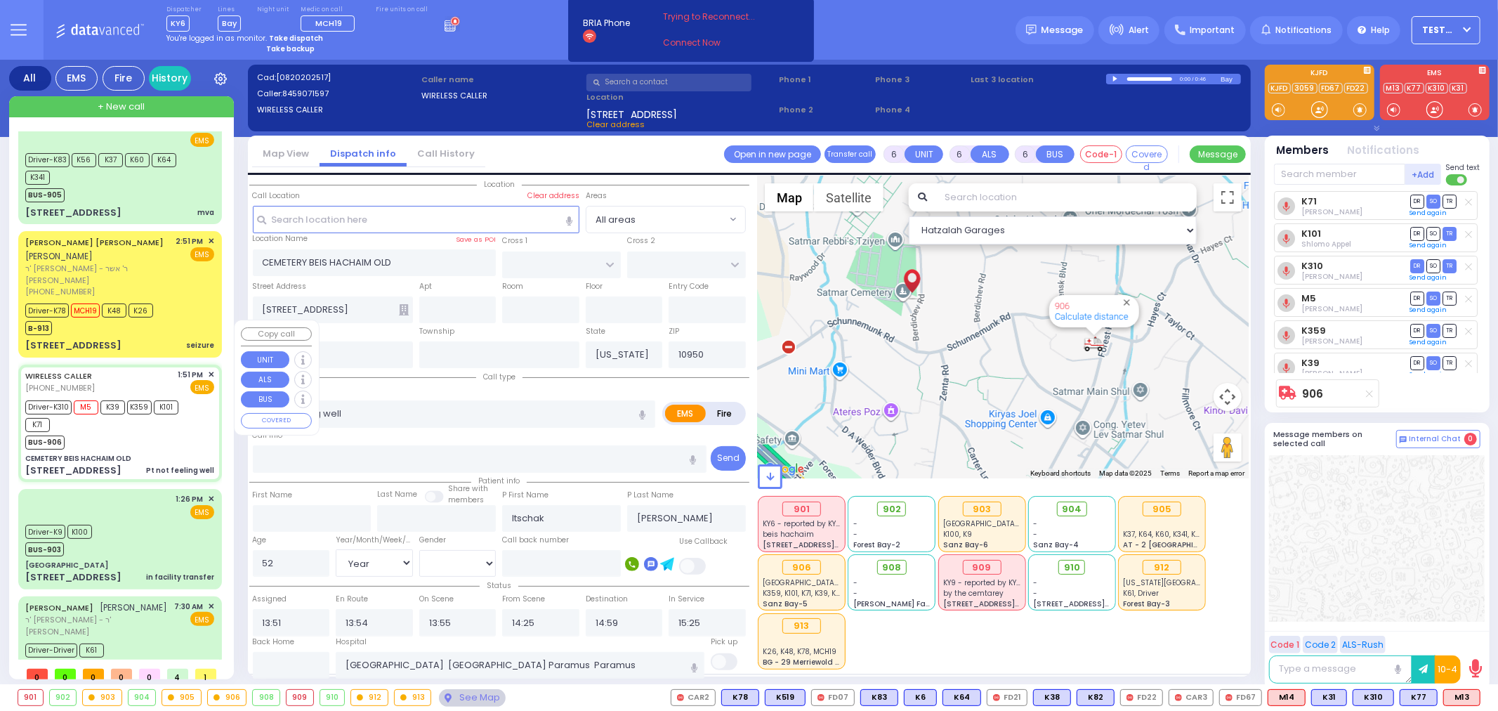
scroll to position [0, 0]
